Goal: Information Seeking & Learning: Find specific fact

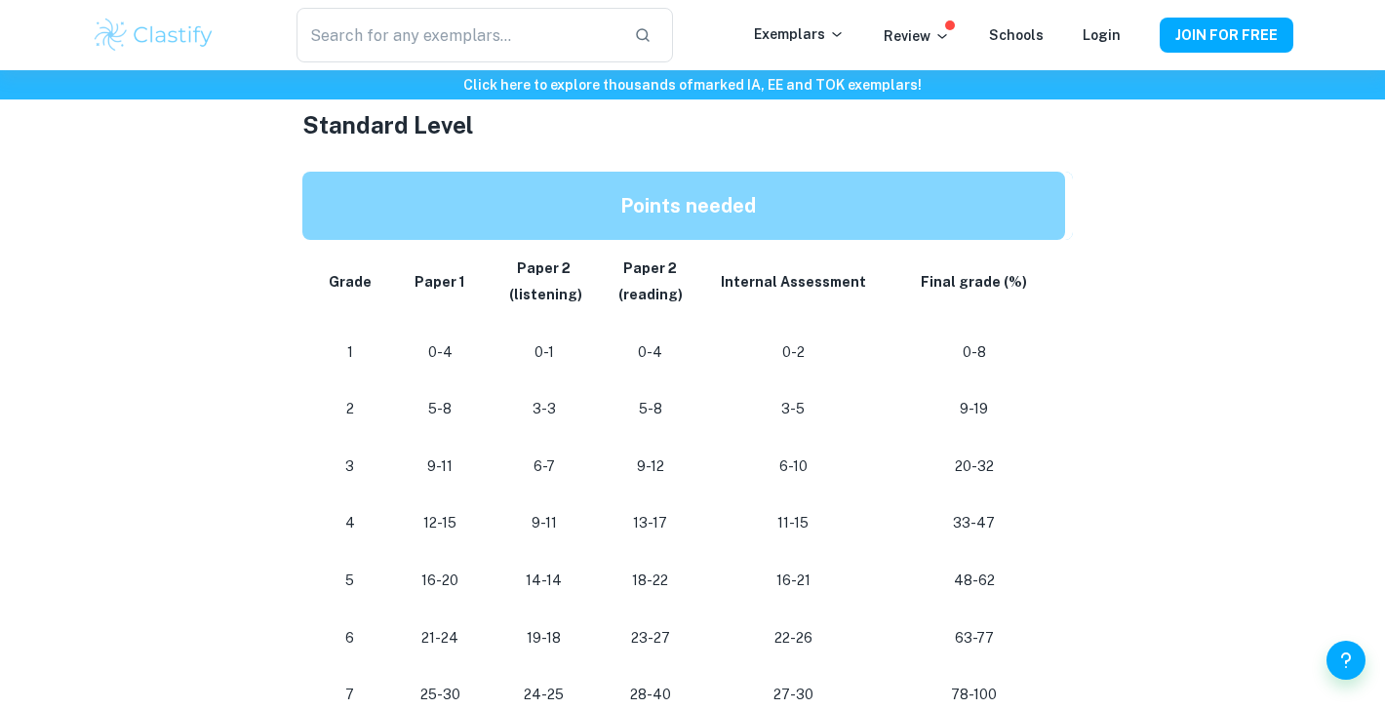
scroll to position [1082, 0]
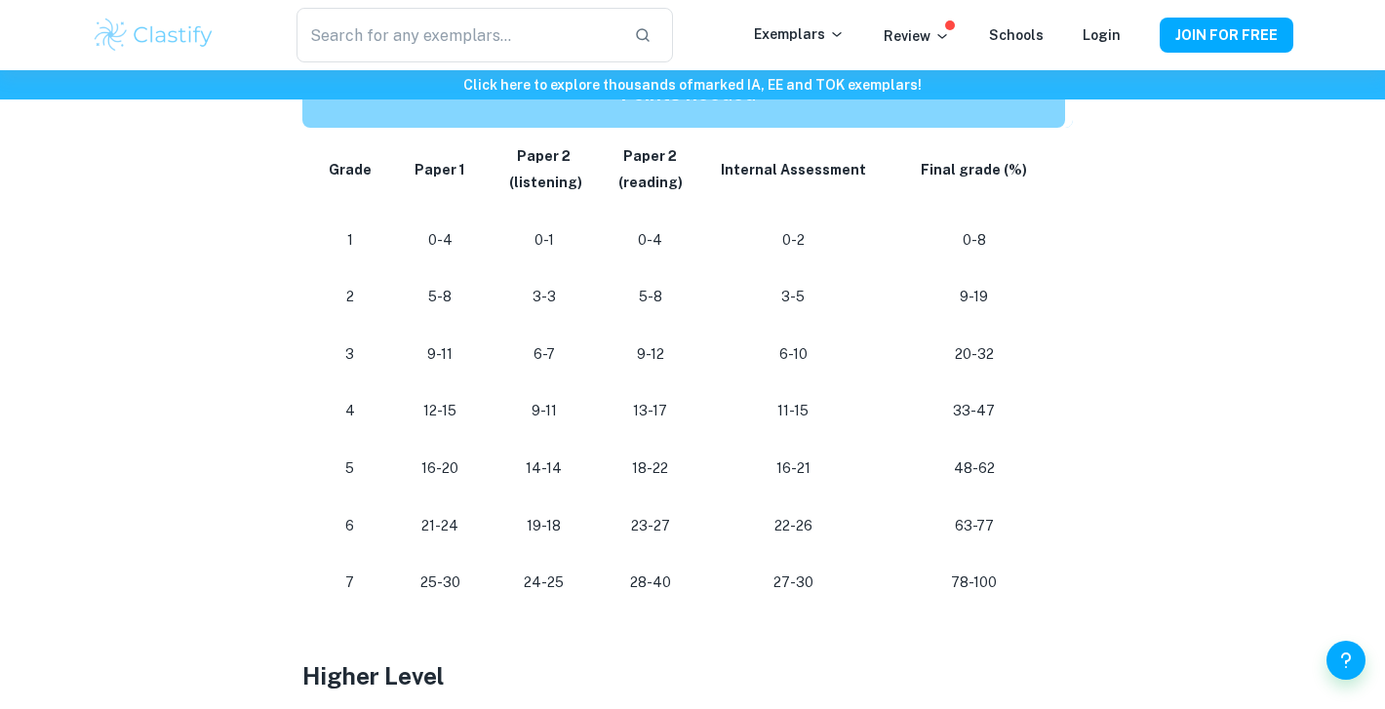
click at [627, 589] on p "28-40" at bounding box center [650, 582] width 74 height 26
drag, startPoint x: 628, startPoint y: 588, endPoint x: 647, endPoint y: 587, distance: 19.5
click at [647, 587] on p "28-40" at bounding box center [650, 582] width 74 height 26
drag, startPoint x: 681, startPoint y: 586, endPoint x: 591, endPoint y: 592, distance: 89.9
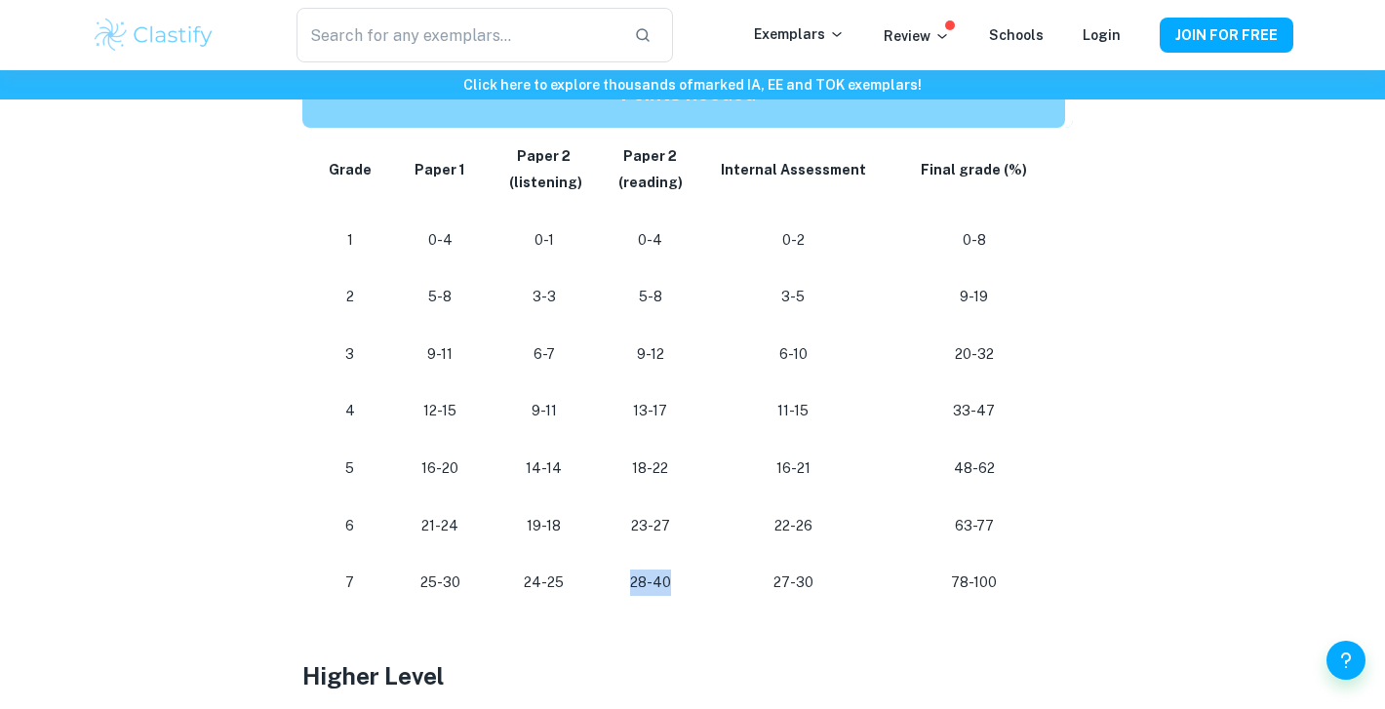
click at [591, 592] on tr "[PHONE_NUMBER] [PHONE_NUMBER] 78-100" at bounding box center [687, 583] width 770 height 58
drag, startPoint x: 638, startPoint y: 349, endPoint x: 728, endPoint y: 349, distance: 90.7
click at [728, 349] on tr "3 9-11 6-7 9-12 6-10 20-32" at bounding box center [687, 355] width 770 height 58
click at [729, 349] on p "6-10" at bounding box center [793, 354] width 149 height 26
